Goal: Task Accomplishment & Management: Manage account settings

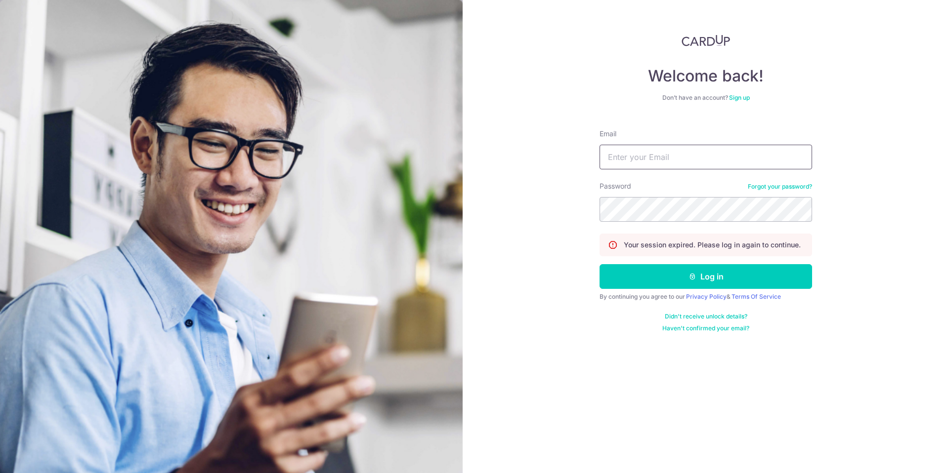
click at [643, 165] on input "Email" at bounding box center [705, 157] width 212 height 25
type input "[EMAIL_ADDRESS][PERSON_NAME][DOMAIN_NAME]"
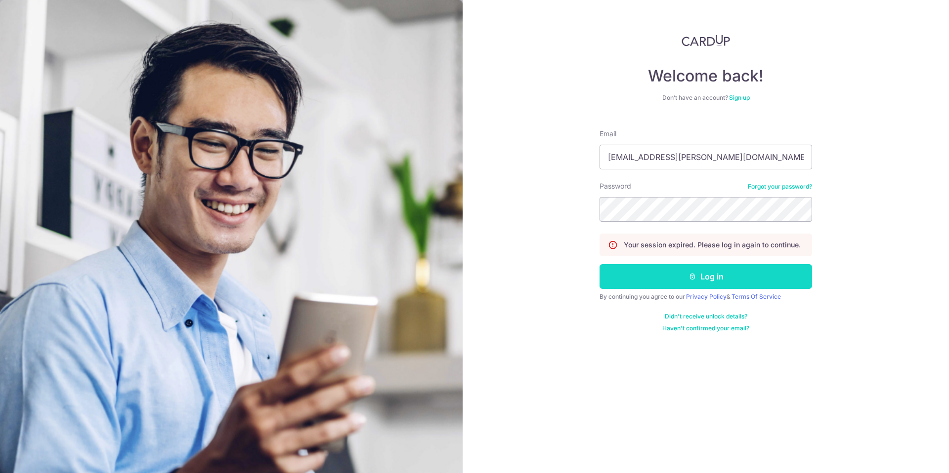
click at [700, 275] on button "Log in" at bounding box center [705, 276] width 212 height 25
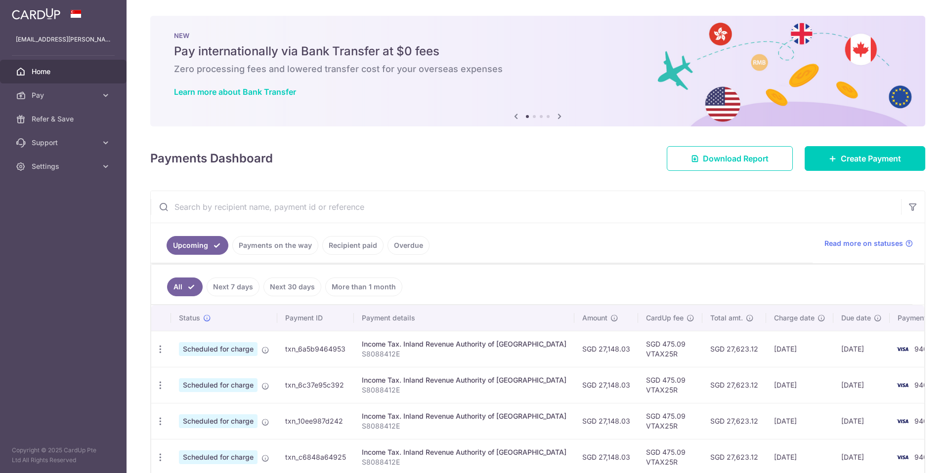
scroll to position [92, 0]
